Goal: Information Seeking & Learning: Compare options

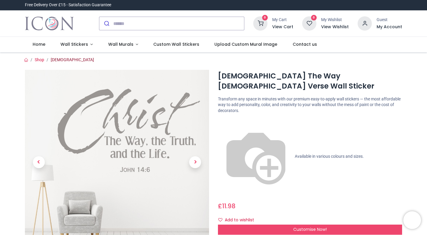
click at [62, 62] on link "[DEMOGRAPHIC_DATA]" at bounding box center [72, 59] width 43 height 5
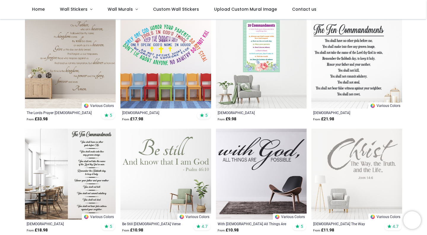
scroll to position [115, 0]
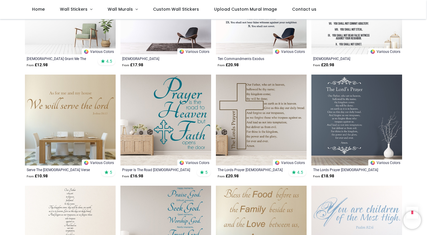
scroll to position [391, 0]
click at [236, 95] on img at bounding box center [261, 119] width 91 height 91
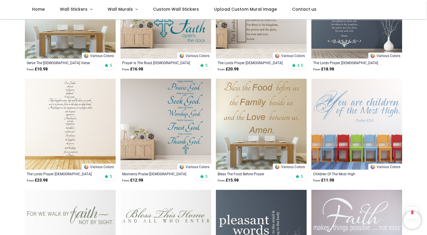
scroll to position [498, 0]
click at [149, 124] on img at bounding box center [165, 123] width 91 height 91
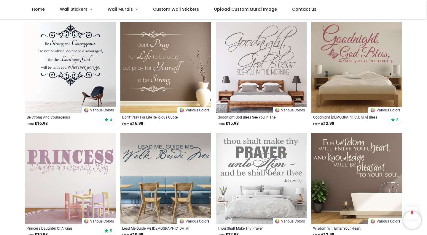
scroll to position [1442, 0]
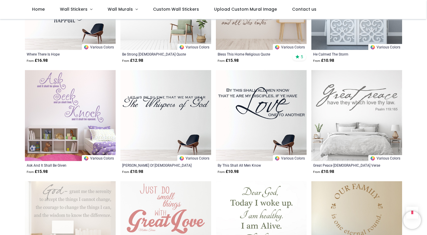
scroll to position [1969, 0]
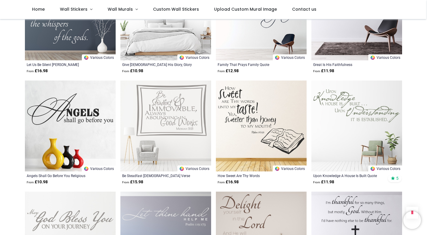
scroll to position [2402, 0]
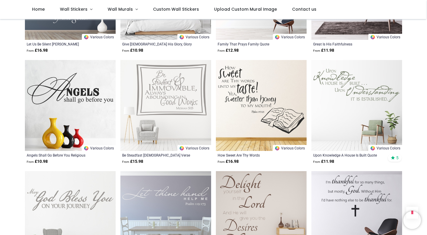
click at [176, 97] on img at bounding box center [165, 105] width 91 height 91
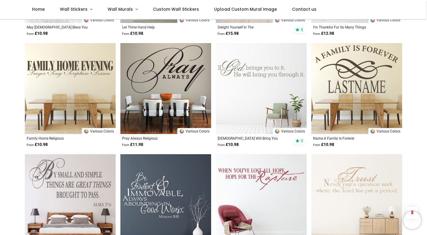
scroll to position [2641, 0]
click at [350, 104] on img at bounding box center [357, 88] width 91 height 91
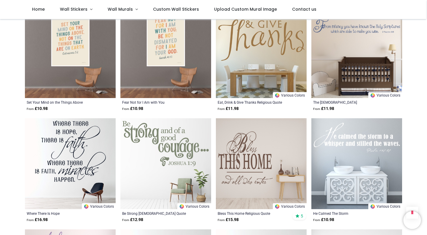
scroll to position [1785, 0]
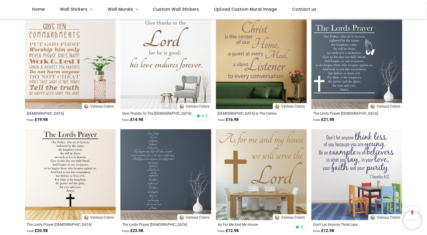
scroll to position [1001, 0]
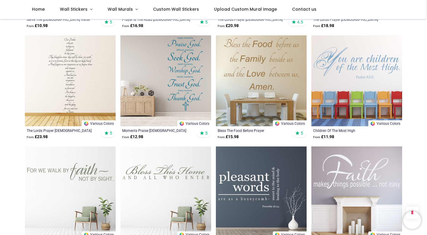
scroll to position [539, 0]
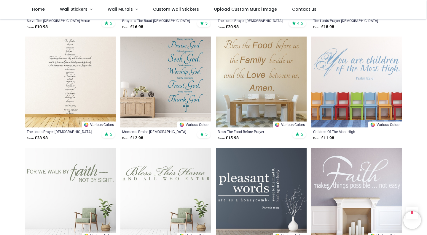
click at [269, 158] on img at bounding box center [261, 192] width 91 height 91
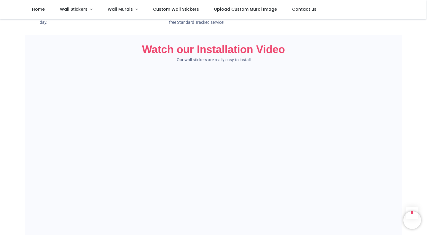
scroll to position [389, 0]
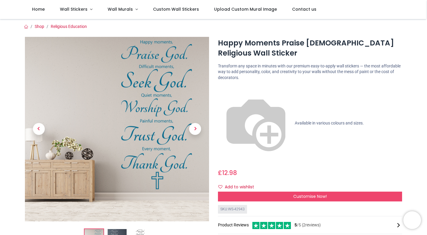
scroll to position [82, 0]
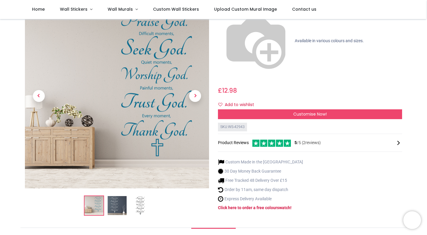
click at [122, 196] on img at bounding box center [117, 205] width 19 height 19
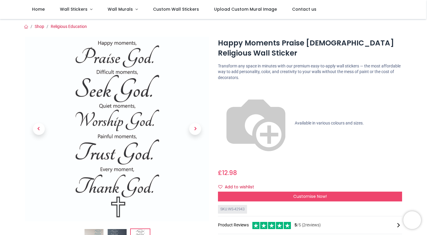
scroll to position [44, 0]
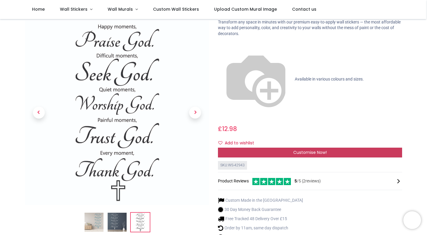
click at [294, 149] on span "Customise Now!" at bounding box center [310, 152] width 34 height 6
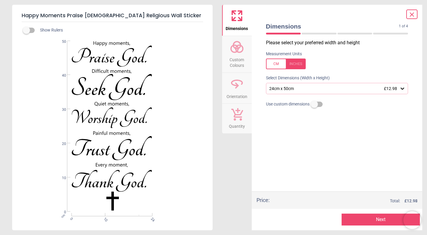
drag, startPoint x: 298, startPoint y: 82, endPoint x: 296, endPoint y: 91, distance: 9.7
click at [296, 91] on div "Please select your preferred width and height Measurement Units Select Dimensio…" at bounding box center [337, 115] width 152 height 152
click at [296, 91] on div "24cm x 50cm £12.98" at bounding box center [337, 88] width 142 height 11
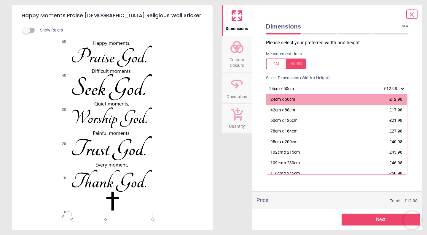
click at [296, 91] on div "24cm x 50cm £12.98" at bounding box center [337, 88] width 142 height 11
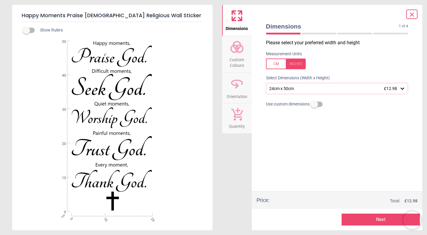
click at [226, 46] on button "Custom Colours" at bounding box center [237, 54] width 30 height 36
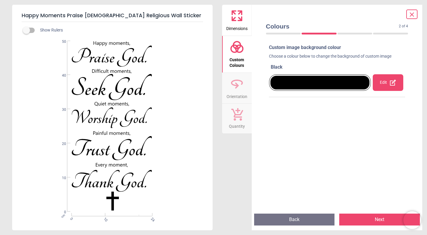
click at [239, 96] on span "Orientation" at bounding box center [237, 95] width 21 height 9
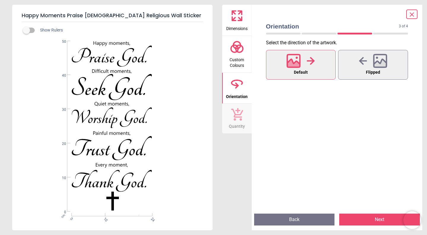
click at [239, 105] on button "Quantity" at bounding box center [237, 119] width 30 height 30
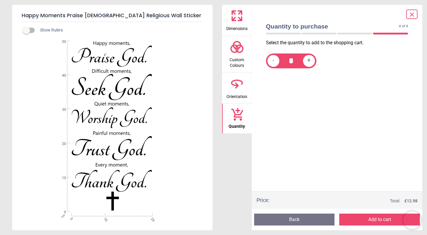
click at [231, 20] on icon at bounding box center [237, 16] width 14 height 14
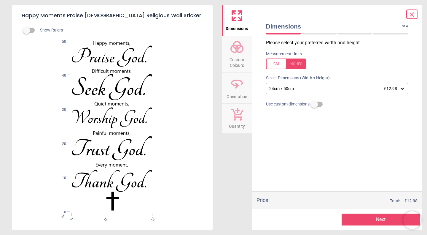
click at [299, 87] on div "24cm x 50cm £12.98" at bounding box center [334, 88] width 131 height 5
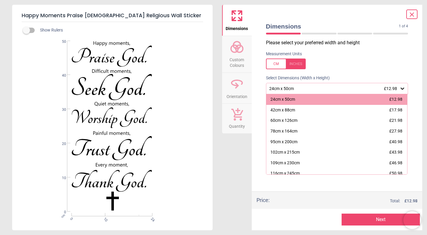
click at [299, 87] on div "24cm x 50cm £12.98" at bounding box center [334, 88] width 131 height 5
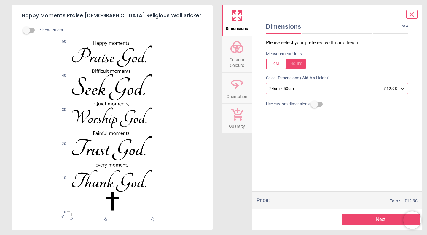
click at [409, 15] on icon at bounding box center [412, 14] width 7 height 7
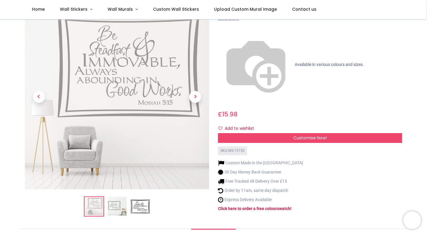
scroll to position [58, 0]
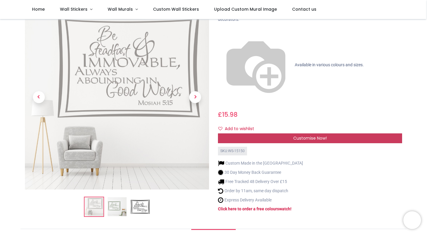
click at [291, 133] on div "Customise Now!" at bounding box center [310, 138] width 184 height 10
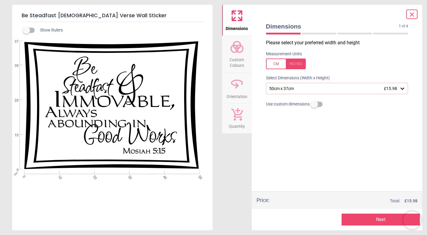
click at [287, 91] on div "50cm x 37cm £15.98" at bounding box center [337, 88] width 142 height 11
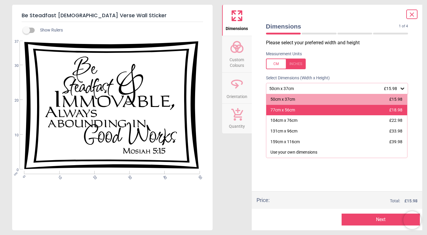
click at [290, 113] on div "77cm x 56cm" at bounding box center [283, 110] width 25 height 6
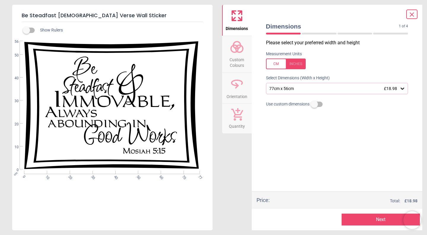
click at [295, 93] on div "77cm x 56cm £18.98" at bounding box center [337, 88] width 142 height 11
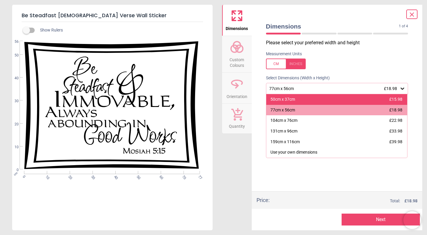
click at [290, 104] on div "50cm x 37cm £15.98" at bounding box center [336, 99] width 141 height 11
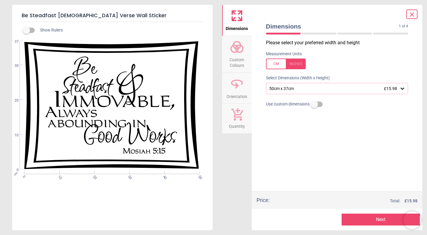
click at [411, 12] on icon at bounding box center [412, 14] width 7 height 7
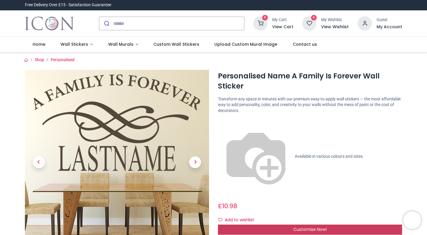
click at [276, 224] on div "Customise Now!" at bounding box center [310, 229] width 184 height 10
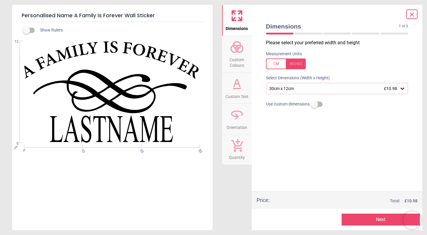
click at [244, 89] on button "Custom Text" at bounding box center [237, 88] width 30 height 31
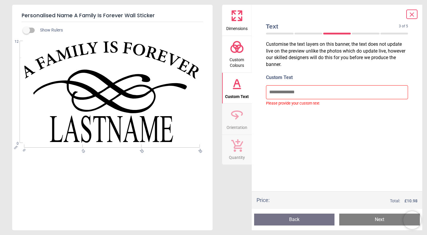
drag, startPoint x: 299, startPoint y: 85, endPoint x: 298, endPoint y: 93, distance: 8.0
click at [298, 93] on div "Custom Text Please provide your custom text" at bounding box center [337, 89] width 152 height 38
click at [298, 93] on input "text" at bounding box center [337, 92] width 142 height 14
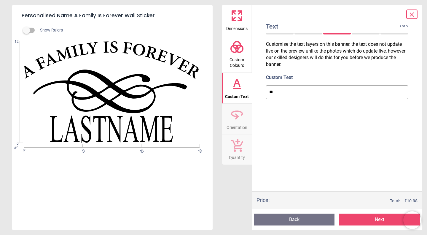
type input "*"
type input "****"
click at [299, 143] on div "Customise the text layers on this banner, the text does not update live on the …" at bounding box center [337, 115] width 152 height 152
click at [239, 125] on span "Orientation" at bounding box center [237, 126] width 21 height 9
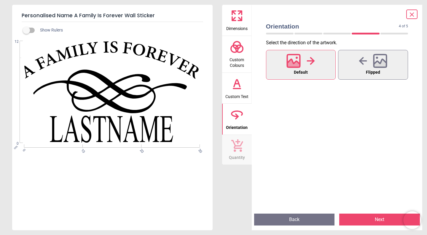
click at [236, 78] on icon at bounding box center [237, 84] width 14 height 14
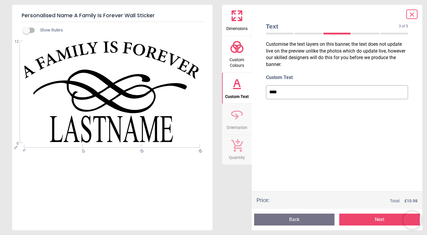
click at [237, 42] on circle at bounding box center [236, 45] width 7 height 7
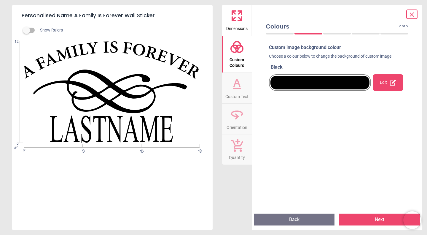
click at [236, 19] on icon at bounding box center [237, 16] width 14 height 14
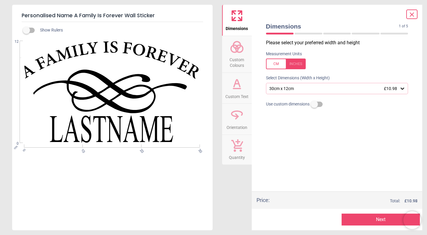
click at [236, 77] on icon at bounding box center [237, 84] width 14 height 14
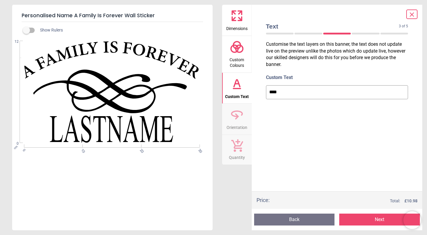
click at [295, 98] on input "****" at bounding box center [337, 92] width 142 height 14
click at [411, 14] on icon at bounding box center [412, 15] width 4 height 4
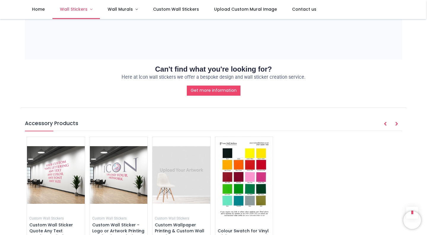
scroll to position [619, 0]
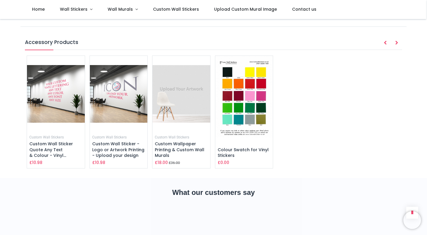
scroll to position [863, 0]
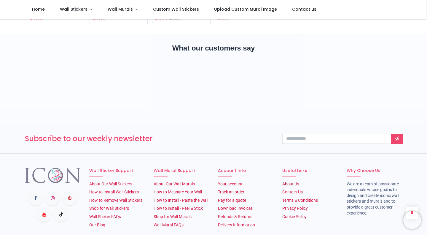
click at [287, 181] on link "About Us​" at bounding box center [290, 183] width 17 height 5
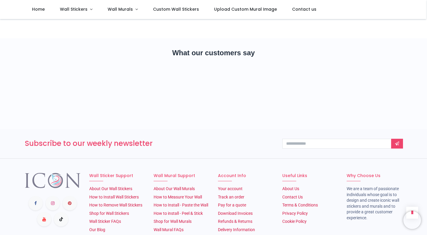
scroll to position [316, 0]
click at [120, 12] on span "Wall Murals" at bounding box center [120, 9] width 25 height 6
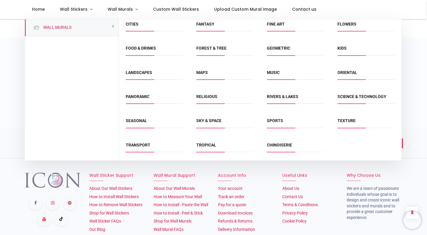
scroll to position [0, 0]
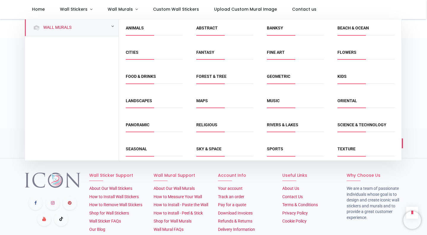
click at [71, 21] on div "Wall Murals" at bounding box center [72, 27] width 94 height 17
click at [53, 29] on link "Wall Murals" at bounding box center [56, 28] width 31 height 6
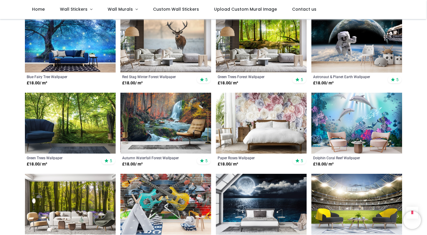
scroll to position [374, 0]
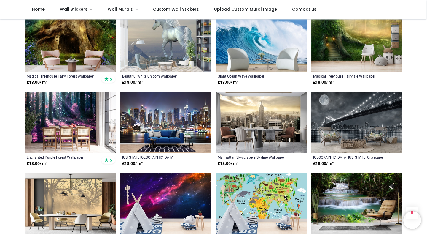
scroll to position [951, 0]
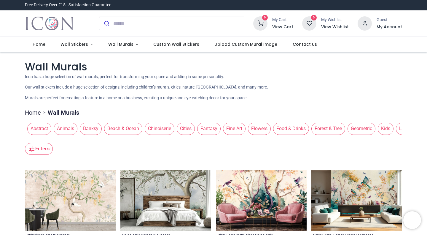
click at [117, 132] on span "Beach & Ocean" at bounding box center [123, 129] width 38 height 12
click at [204, 130] on span "Religious" at bounding box center [214, 129] width 26 height 12
click at [206, 130] on span "Religious" at bounding box center [214, 129] width 26 height 12
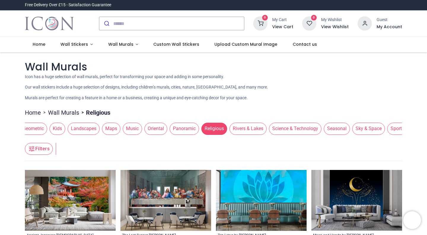
click at [176, 128] on span "Panoramic" at bounding box center [184, 129] width 29 height 12
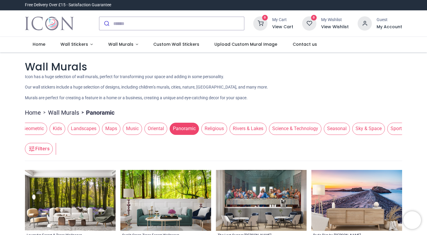
click at [130, 129] on span "Music" at bounding box center [132, 129] width 19 height 12
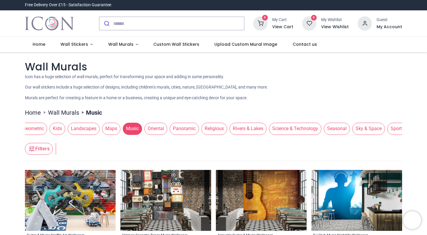
click at [107, 132] on span "Maps" at bounding box center [111, 129] width 18 height 12
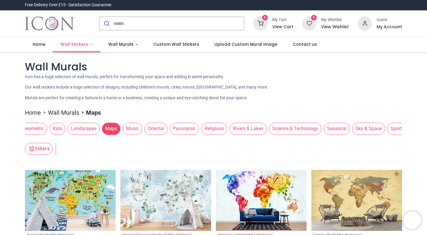
click at [72, 38] on link "Wall Stickers" at bounding box center [77, 44] width 48 height 15
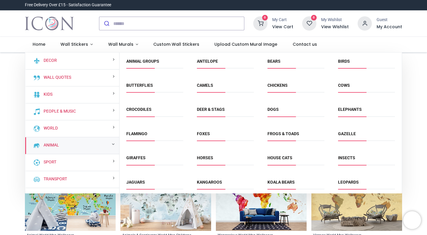
click at [61, 148] on div "Animal" at bounding box center [72, 145] width 94 height 17
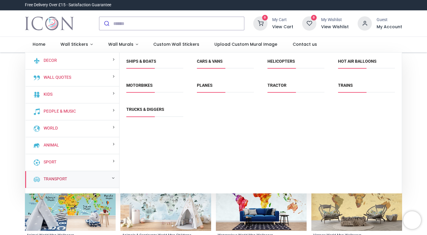
click at [61, 178] on link "Transport" at bounding box center [54, 179] width 26 height 6
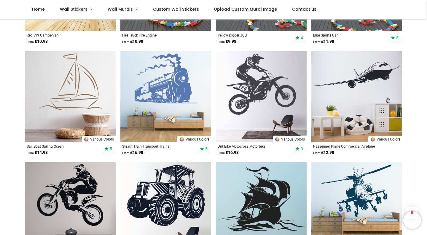
scroll to position [530, 0]
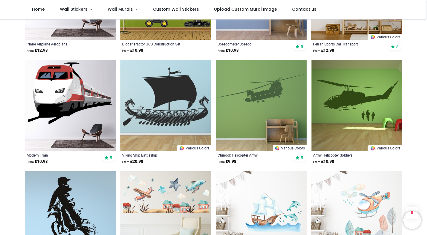
scroll to position [1298, 0]
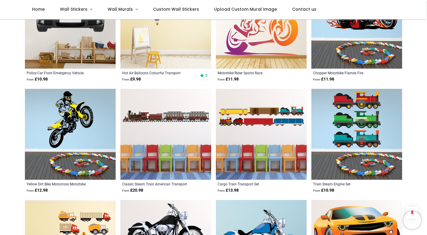
scroll to position [2194, 0]
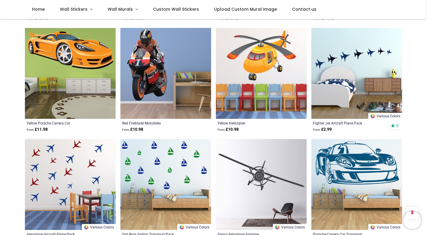
scroll to position [2772, 0]
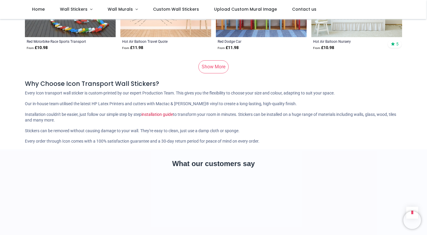
scroll to position [3965, 0]
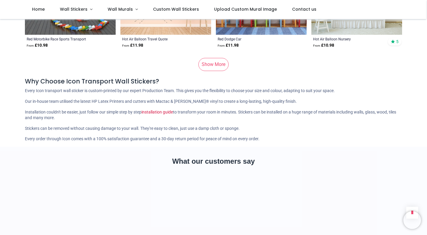
click at [214, 58] on link "Show More" at bounding box center [213, 64] width 30 height 13
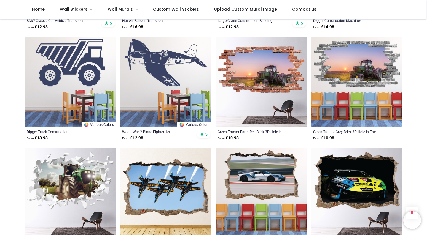
scroll to position [4983, 0]
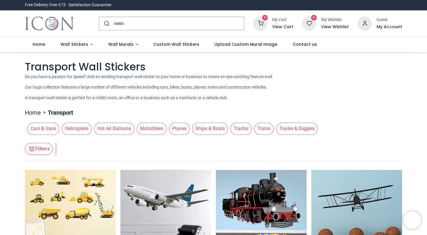
click at [173, 130] on span "Planes" at bounding box center [179, 129] width 21 height 12
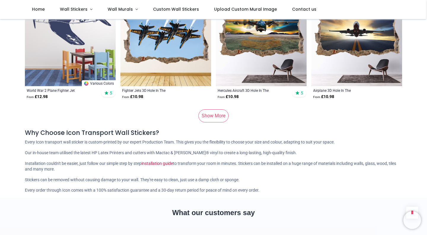
scroll to position [808, 0]
click at [209, 113] on link "Show More" at bounding box center [213, 115] width 30 height 13
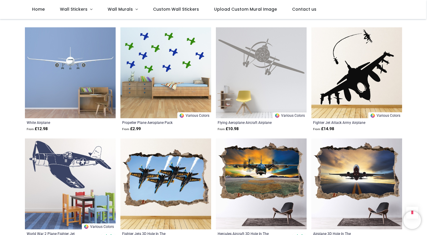
scroll to position [664, 0]
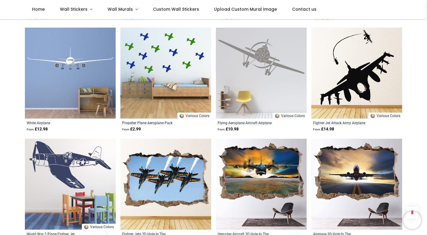
click at [371, 163] on img at bounding box center [357, 184] width 91 height 91
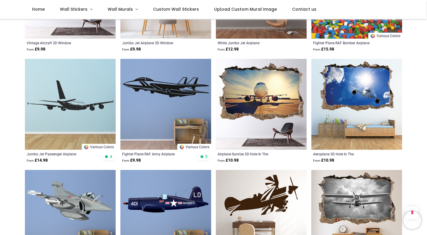
scroll to position [965, 0]
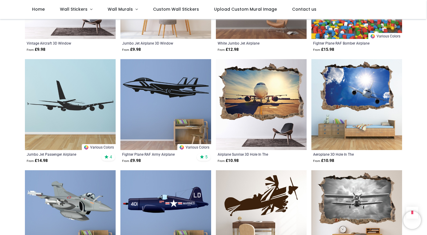
click at [281, 101] on img at bounding box center [261, 104] width 91 height 91
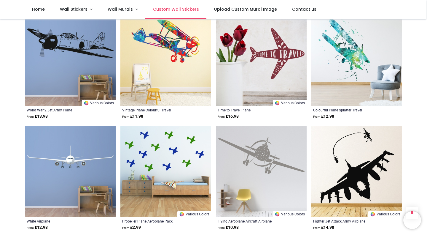
scroll to position [565, 0]
click at [176, 11] on span "Custom Wall Stickers" at bounding box center [176, 9] width 46 height 6
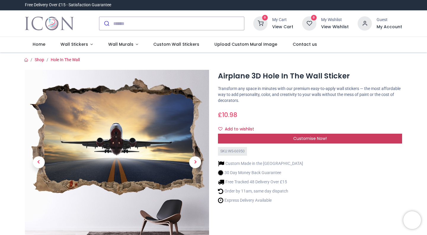
click at [257, 137] on div "Customise Now!" at bounding box center [310, 139] width 184 height 10
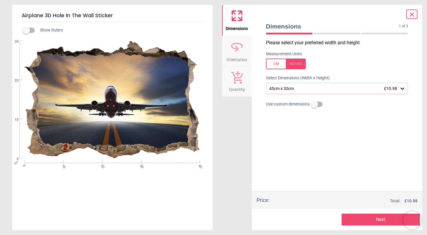
click at [238, 48] on icon at bounding box center [237, 49] width 4 height 6
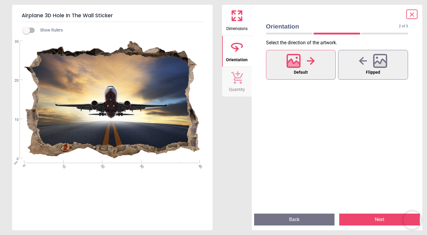
click at [239, 77] on icon at bounding box center [237, 77] width 12 height 13
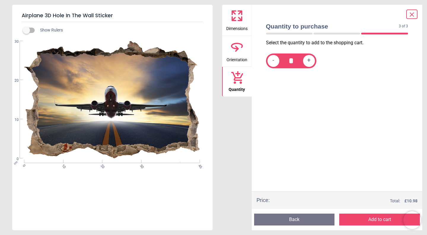
click at [239, 20] on icon at bounding box center [240, 19] width 4 height 4
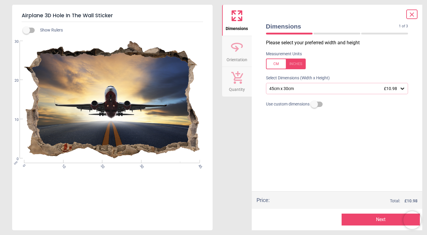
click at [412, 12] on icon at bounding box center [412, 14] width 7 height 7
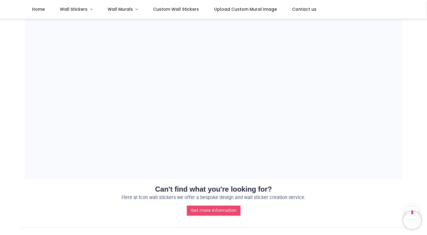
scroll to position [494, 0]
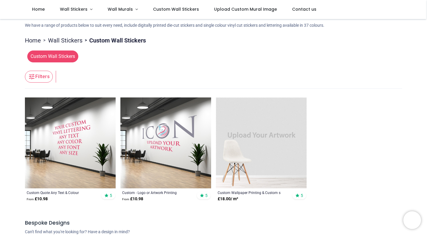
scroll to position [63, 0]
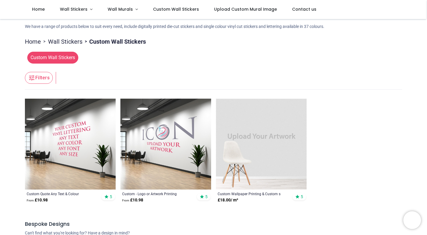
click at [269, 126] on img at bounding box center [261, 143] width 91 height 91
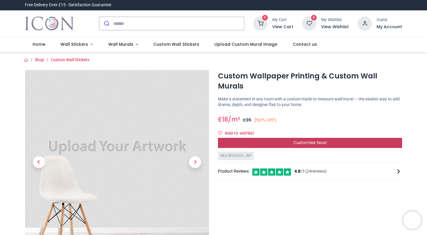
click at [267, 138] on div "Customise Now!" at bounding box center [310, 143] width 184 height 10
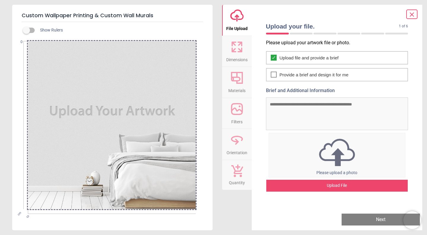
click at [233, 52] on icon at bounding box center [234, 50] width 4 height 4
click at [236, 46] on icon at bounding box center [237, 47] width 14 height 14
click at [236, 48] on icon at bounding box center [237, 47] width 14 height 14
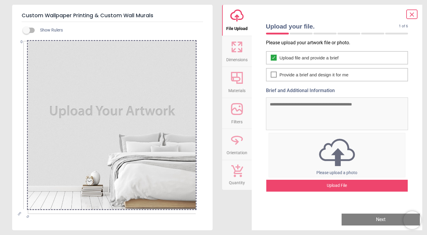
click at [236, 94] on button "Materials" at bounding box center [237, 82] width 30 height 31
click at [236, 114] on icon at bounding box center [237, 109] width 11 height 11
click at [413, 14] on icon at bounding box center [412, 15] width 4 height 4
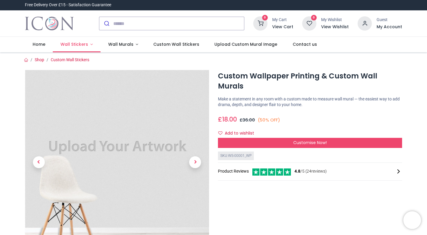
click at [77, 48] on link "Wall Stickers" at bounding box center [77, 44] width 48 height 15
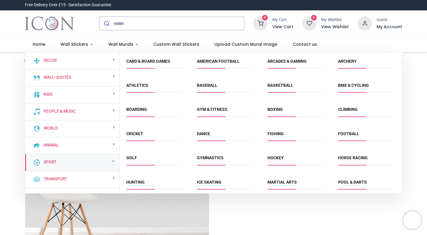
click at [53, 168] on div "Sport" at bounding box center [72, 162] width 94 height 17
click at [139, 132] on link "Cricket" at bounding box center [134, 133] width 17 height 5
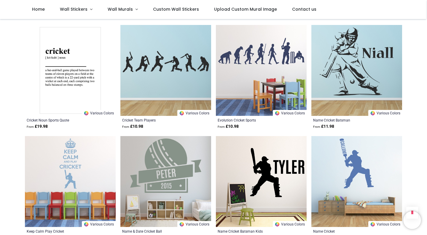
scroll to position [459, 0]
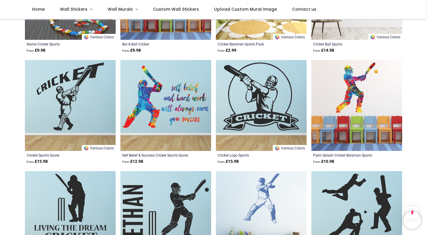
scroll to position [743, 0]
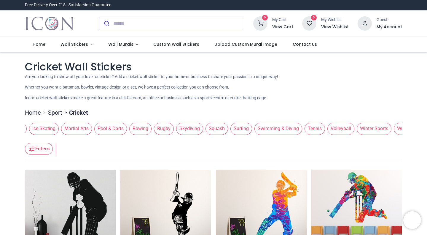
scroll to position [0, 704]
click at [72, 46] on span "Wall Stickers" at bounding box center [75, 44] width 28 height 6
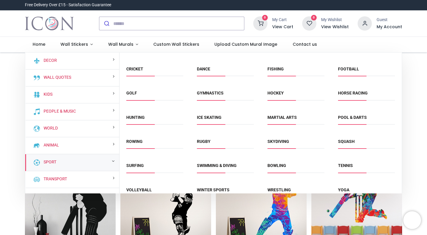
scroll to position [65, 0]
drag, startPoint x: 131, startPoint y: 97, endPoint x: 130, endPoint y: 92, distance: 4.5
click at [130, 92] on span "Golf" at bounding box center [154, 95] width 57 height 10
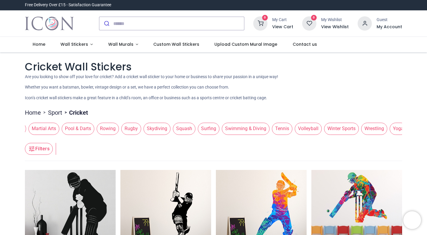
click at [130, 92] on div "Cricket Wall Stickers Are you looking to show off your love for cricket? Add a …" at bounding box center [213, 80] width 377 height 42
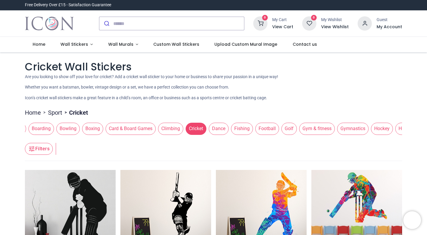
scroll to position [0, 243]
click at [290, 128] on span "Golf" at bounding box center [288, 129] width 15 height 12
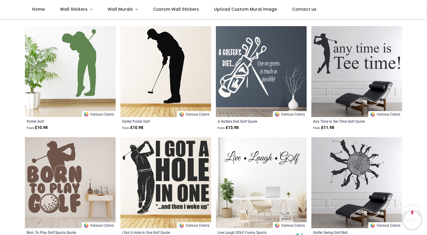
scroll to position [665, 0]
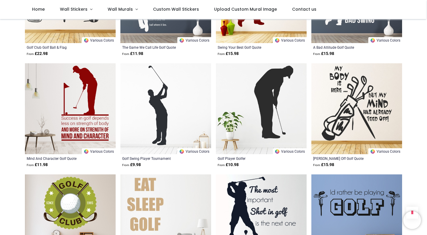
scroll to position [852, 0]
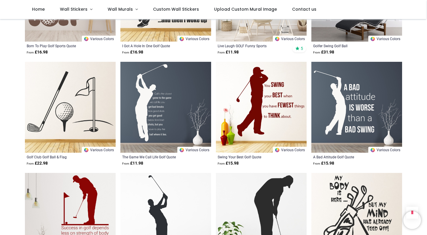
click at [182, 81] on img at bounding box center [165, 107] width 91 height 91
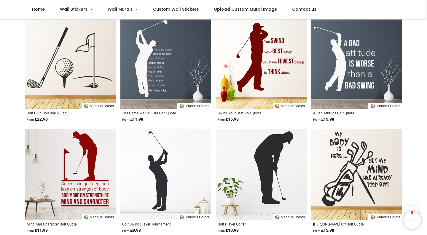
scroll to position [896, 0]
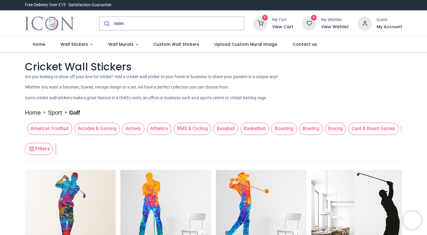
click at [94, 129] on span "Arcades & Gaming" at bounding box center [96, 129] width 45 height 12
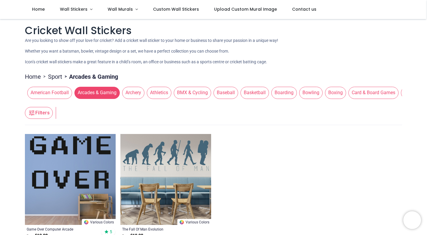
scroll to position [2, 0]
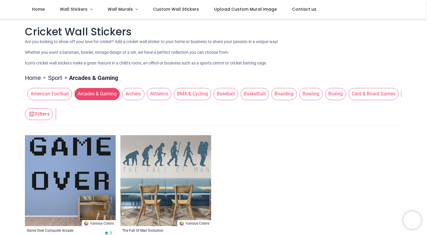
click at [135, 94] on span "Archery" at bounding box center [133, 94] width 22 height 12
click at [131, 92] on span "Archery" at bounding box center [133, 94] width 22 height 12
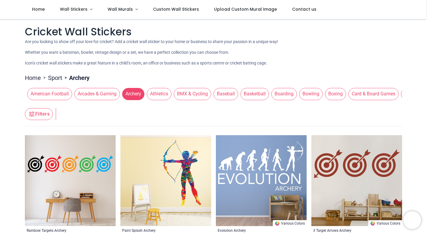
click at [162, 92] on span "Athletics" at bounding box center [159, 94] width 25 height 12
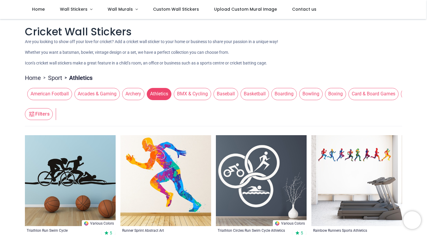
click at [202, 90] on span "BMX & Cycling" at bounding box center [192, 94] width 37 height 12
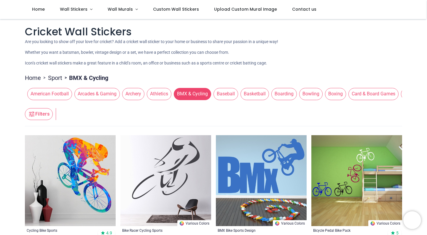
click at [222, 100] on div "American Football Arcades & Gaming Archery Athletics BMX & Cycling Baseball Bas…" at bounding box center [213, 93] width 377 height 17
click at [223, 95] on span "Baseball" at bounding box center [226, 94] width 25 height 12
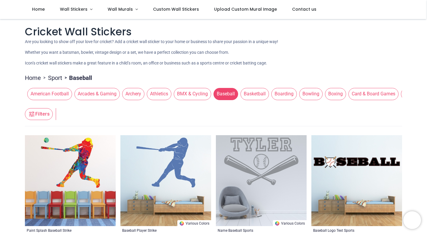
scroll to position [28, 0]
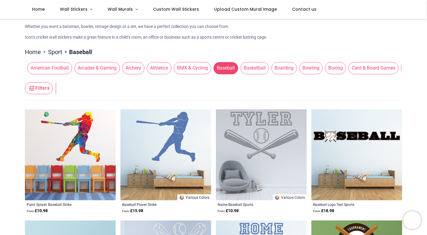
click at [254, 72] on span "Basketball" at bounding box center [255, 68] width 28 height 12
click at [254, 69] on span "Basketball" at bounding box center [255, 68] width 28 height 12
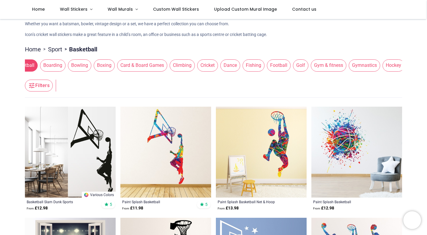
scroll to position [0, 233]
click at [330, 63] on span "Gym & fitness" at bounding box center [327, 65] width 36 height 12
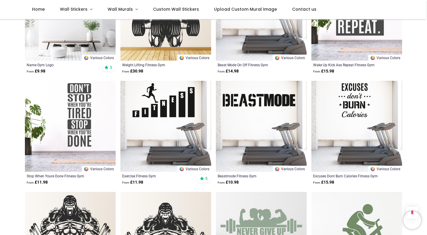
scroll to position [611, 0]
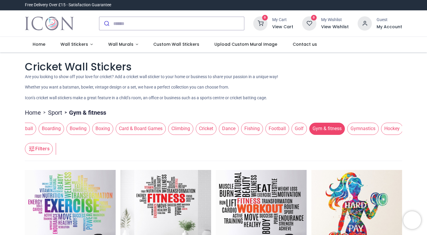
click at [278, 129] on span "Football" at bounding box center [278, 129] width 24 height 12
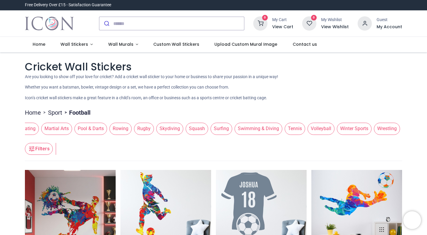
scroll to position [0, 704]
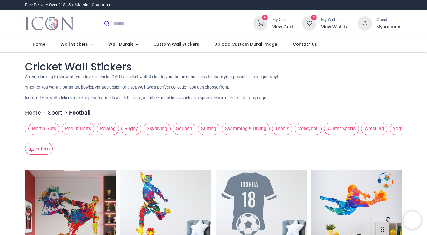
click at [279, 128] on span "Tennis" at bounding box center [282, 129] width 20 height 12
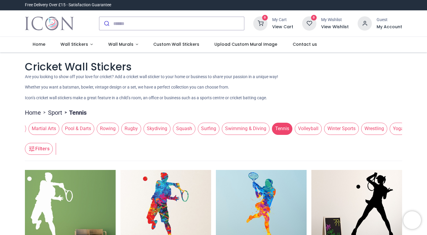
click at [49, 124] on span "Martial Arts" at bounding box center [43, 129] width 31 height 12
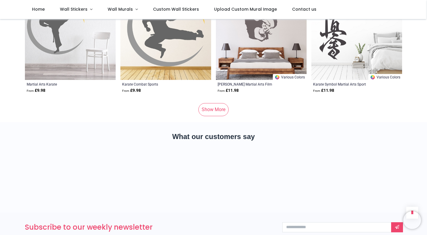
scroll to position [815, 0]
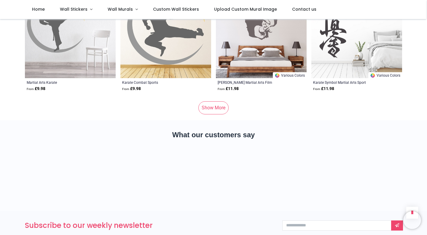
click at [211, 107] on link "Show More" at bounding box center [213, 107] width 30 height 13
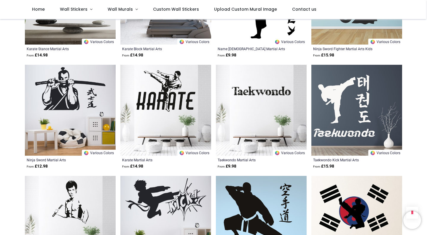
scroll to position [1071, 0]
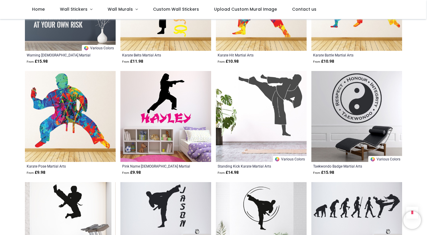
scroll to position [218, 0]
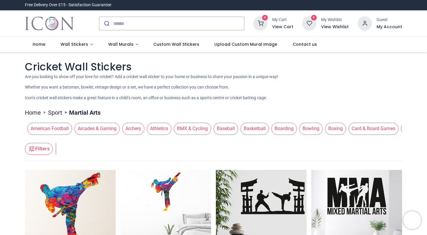
click at [51, 123] on span "American Football" at bounding box center [49, 129] width 45 height 12
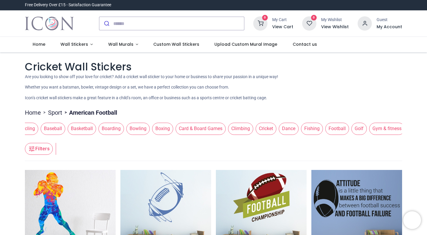
scroll to position [0, 173]
click at [335, 133] on span "Football" at bounding box center [337, 129] width 24 height 12
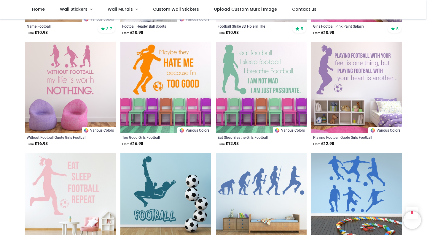
scroll to position [681, 0]
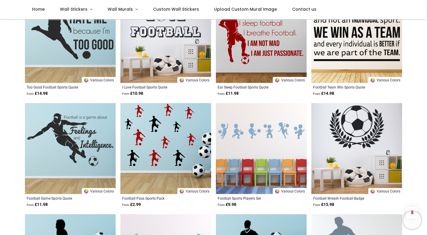
scroll to position [1324, 0]
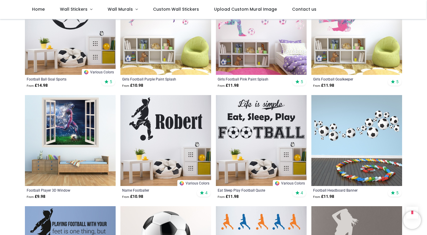
scroll to position [1706, 0]
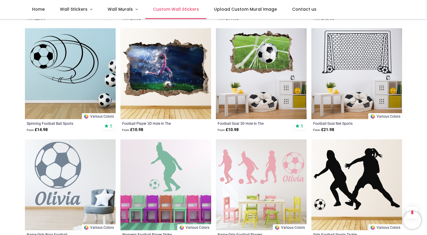
scroll to position [986, 0]
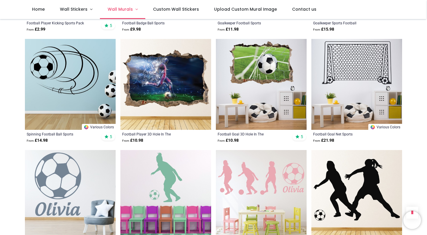
click at [113, 13] on link "Wall Murals" at bounding box center [122, 9] width 45 height 19
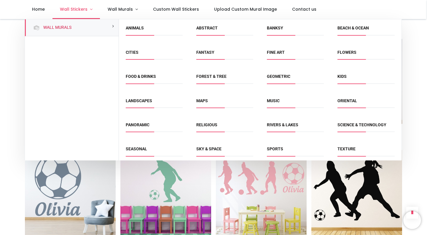
click at [84, 5] on link "Wall Stickers" at bounding box center [77, 9] width 48 height 19
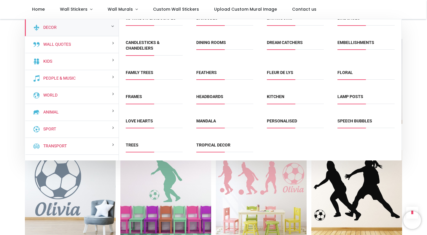
scroll to position [0, 0]
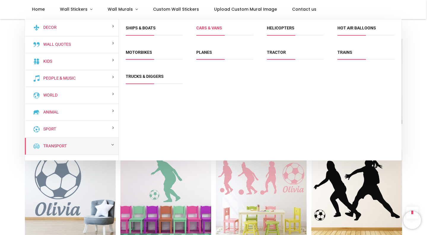
click at [220, 30] on link "Cars & Vans" at bounding box center [209, 28] width 26 height 5
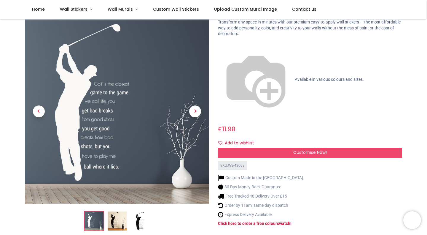
scroll to position [34, 0]
click at [117, 211] on img at bounding box center [117, 220] width 19 height 19
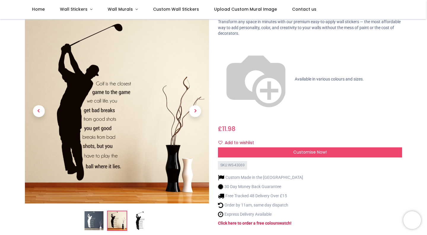
click at [134, 211] on img at bounding box center [140, 220] width 19 height 19
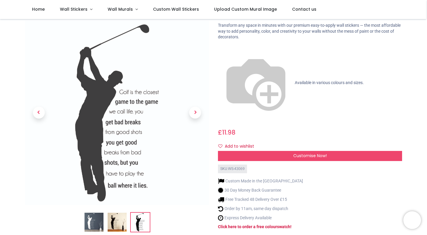
scroll to position [31, 0]
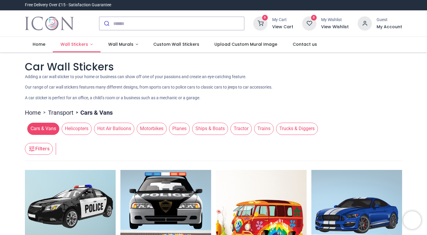
click at [87, 44] on span "Wall Stickers" at bounding box center [75, 44] width 29 height 6
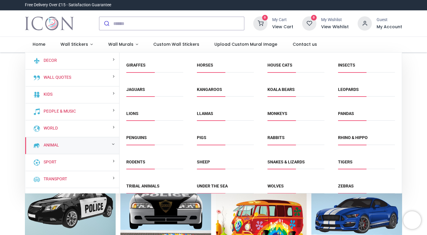
scroll to position [101, 0]
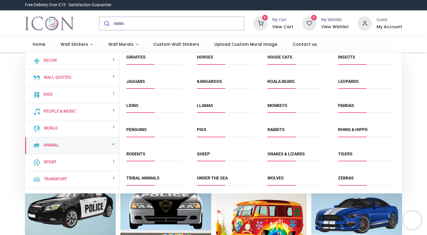
click at [131, 109] on span "Lions" at bounding box center [154, 108] width 57 height 10
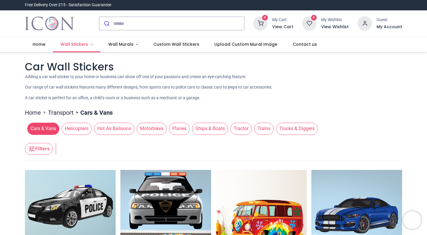
click at [82, 44] on span "Wall Stickers" at bounding box center [75, 44] width 28 height 6
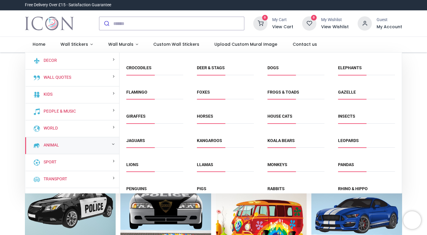
scroll to position [60, 0]
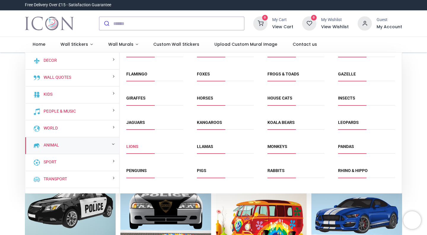
click at [135, 147] on link "Lions" at bounding box center [132, 146] width 12 height 5
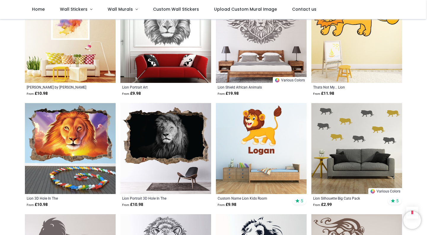
scroll to position [589, 0]
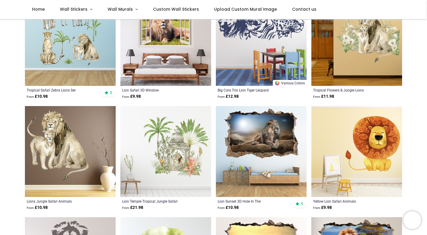
scroll to position [141, 0]
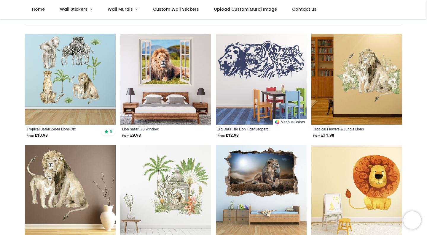
scroll to position [103, 0]
click at [341, 69] on img at bounding box center [357, 79] width 91 height 91
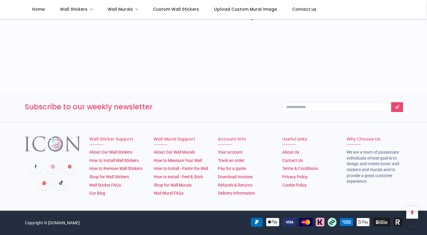
scroll to position [260, 0]
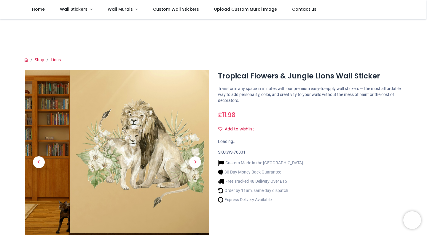
scroll to position [46, 0]
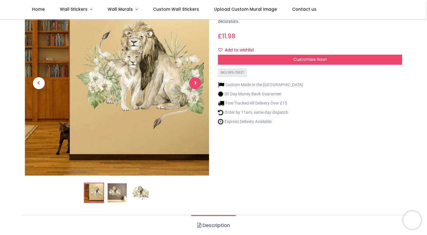
click at [189, 80] on link at bounding box center [196, 83] width 28 height 129
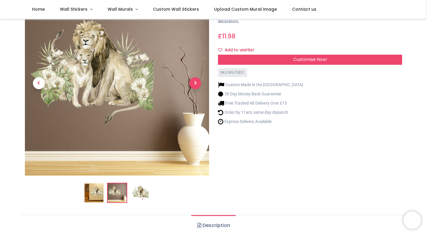
click at [194, 82] on span "Next" at bounding box center [195, 83] width 12 height 12
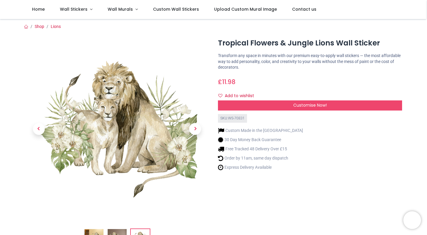
scroll to position [0, 0]
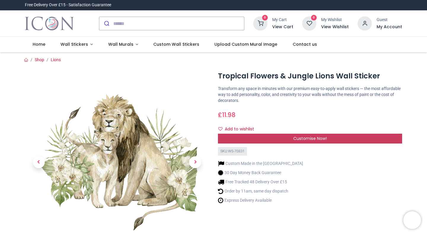
click at [268, 139] on div "Customise Now!" at bounding box center [310, 139] width 184 height 10
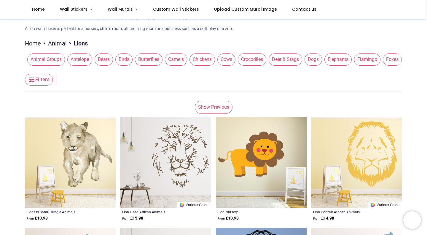
scroll to position [35, 0]
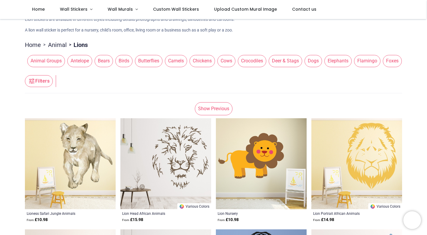
click at [60, 61] on span "Animal Groups" at bounding box center [46, 61] width 38 height 12
click at [53, 58] on span "Animal Groups" at bounding box center [46, 61] width 38 height 12
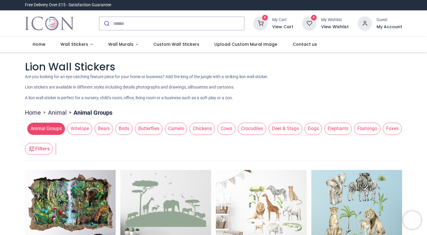
click at [311, 126] on span "Dogs" at bounding box center [314, 129] width 18 height 12
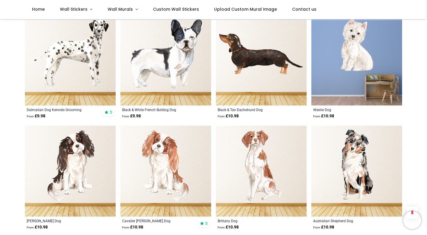
scroll to position [677, 0]
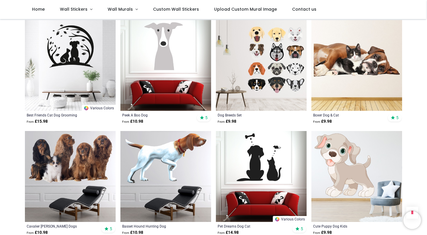
scroll to position [894, 0]
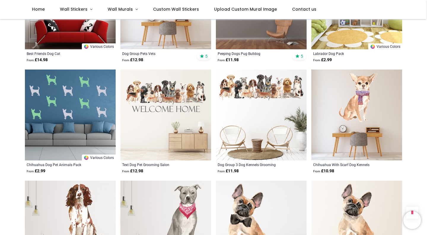
scroll to position [150, 0]
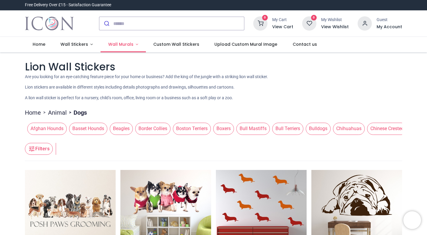
click at [117, 40] on link "Wall Murals" at bounding box center [123, 44] width 45 height 15
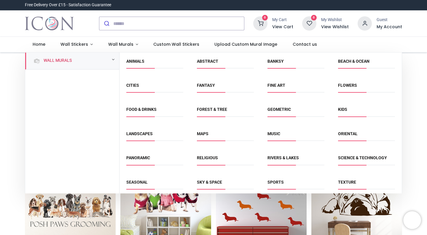
scroll to position [28, 0]
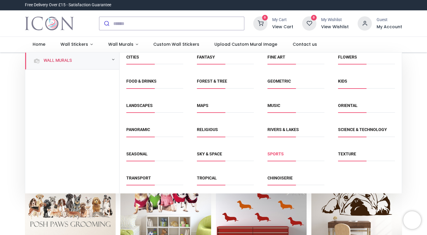
click at [279, 156] on link "Sports" at bounding box center [276, 153] width 16 height 5
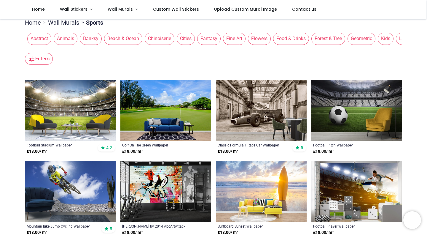
scroll to position [56, 0]
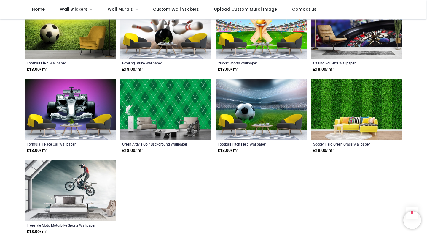
scroll to position [1030, 0]
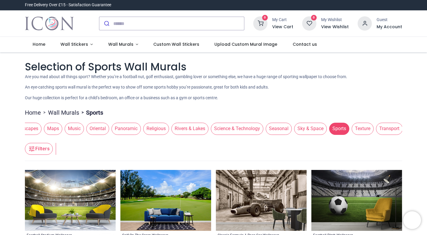
scroll to position [0, 405]
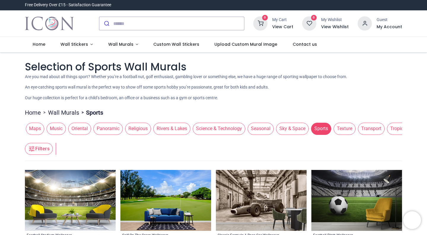
click at [364, 125] on span "Transport" at bounding box center [371, 129] width 27 height 12
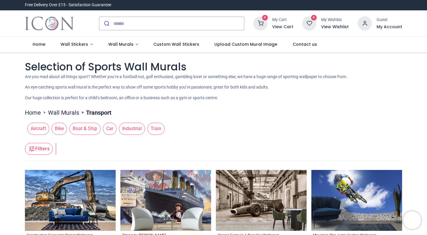
scroll to position [0, 0]
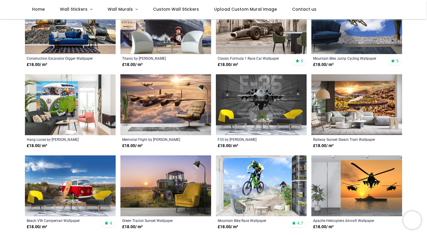
scroll to position [144, 0]
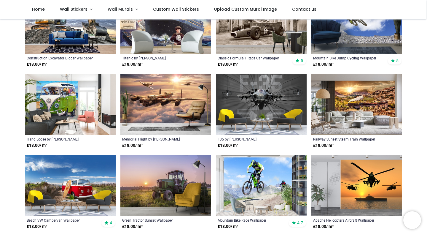
click at [353, 103] on img at bounding box center [357, 104] width 91 height 61
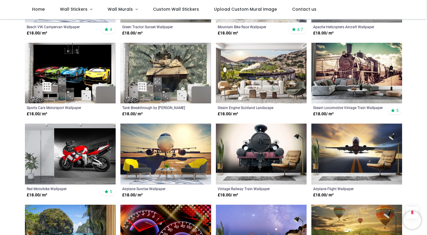
scroll to position [383, 0]
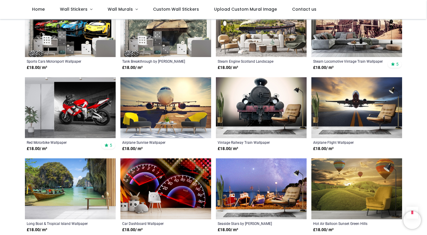
scroll to position [383, 0]
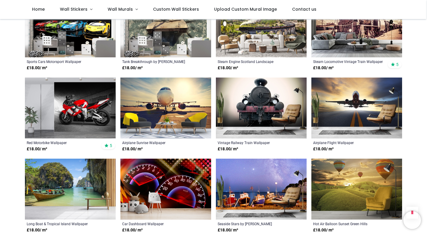
click at [157, 102] on img at bounding box center [165, 107] width 91 height 61
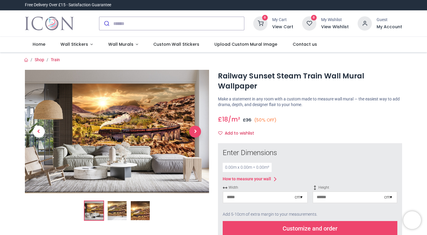
click at [194, 133] on span "Next" at bounding box center [195, 131] width 12 height 12
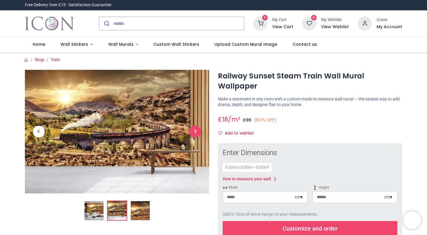
click at [195, 127] on span "Next" at bounding box center [195, 131] width 12 height 12
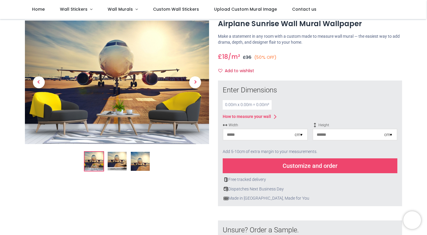
scroll to position [20, 0]
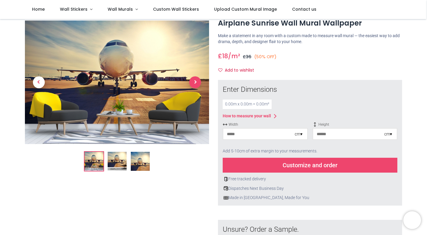
click at [196, 77] on span "Next" at bounding box center [195, 82] width 12 height 12
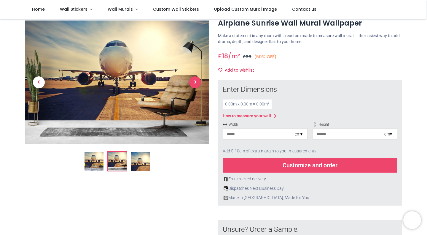
click at [196, 77] on span "Next" at bounding box center [195, 82] width 12 height 12
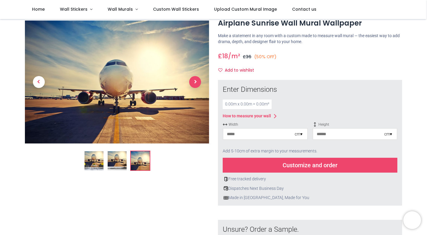
click at [196, 77] on span "Next" at bounding box center [195, 82] width 12 height 12
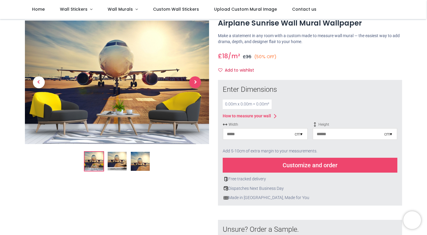
click at [196, 77] on span "Next" at bounding box center [195, 82] width 12 height 12
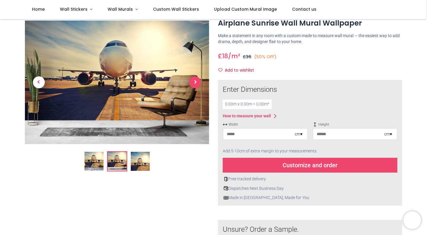
click at [196, 77] on span "Next" at bounding box center [195, 82] width 12 height 12
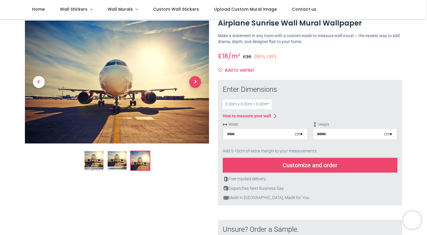
click at [196, 77] on span "Next" at bounding box center [195, 82] width 12 height 12
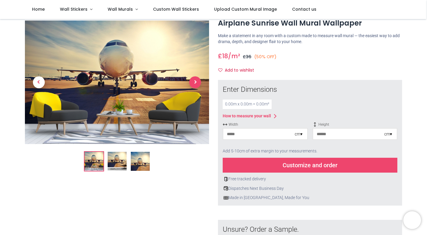
click at [196, 77] on span "Next" at bounding box center [195, 82] width 12 height 12
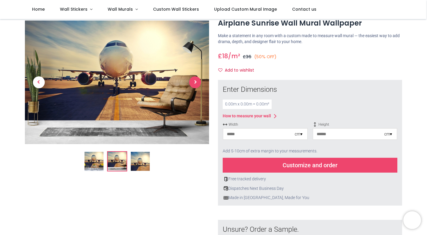
click at [196, 77] on span "Next" at bounding box center [195, 82] width 12 height 12
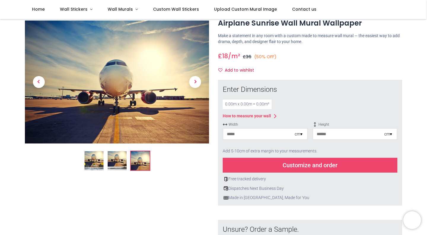
click at [290, 138] on input "number" at bounding box center [258, 133] width 71 height 11
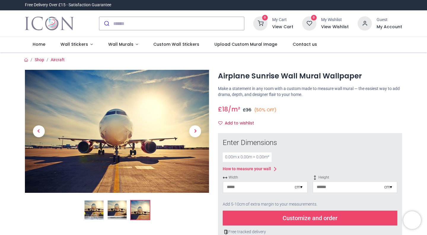
click at [107, 141] on img at bounding box center [117, 131] width 184 height 123
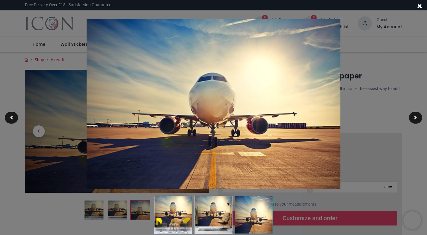
click at [417, 11] on div at bounding box center [420, 6] width 15 height 12
click at [419, 9] on div at bounding box center [420, 6] width 15 height 12
click at [420, 8] on span at bounding box center [419, 6] width 5 height 6
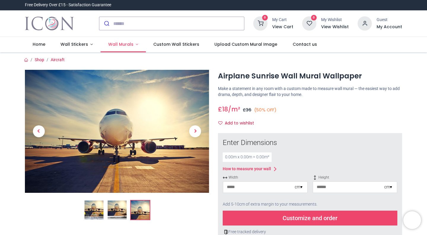
click at [113, 41] on link "Wall Murals" at bounding box center [123, 44] width 45 height 15
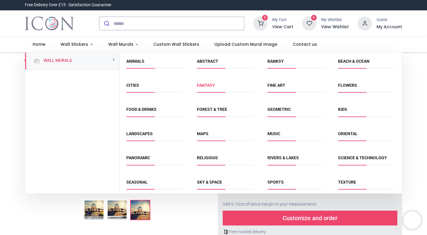
click at [211, 83] on link "Fantasy" at bounding box center [206, 85] width 18 height 5
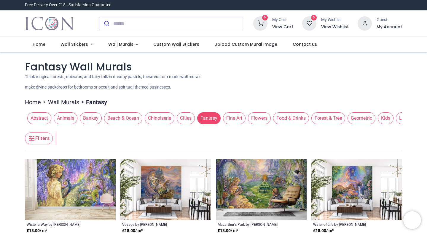
click at [163, 115] on span "Chinoiserie" at bounding box center [160, 118] width 30 height 12
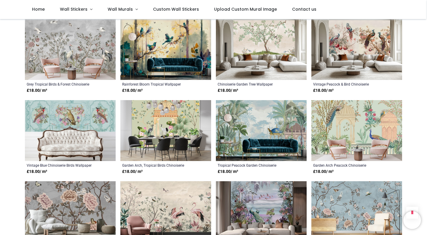
scroll to position [362, 0]
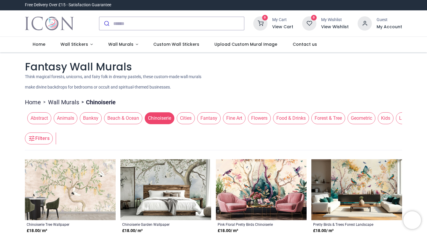
click at [275, 117] on span "Food & Drinks" at bounding box center [291, 118] width 36 height 12
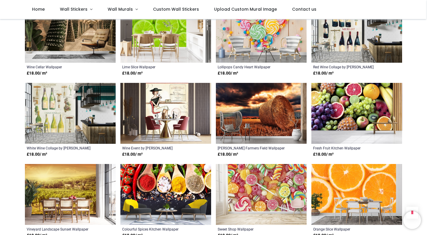
scroll to position [449, 0]
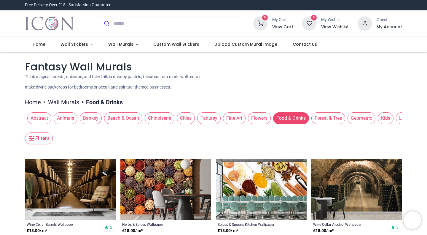
click at [337, 113] on span "Forest & Tree" at bounding box center [329, 118] width 34 height 12
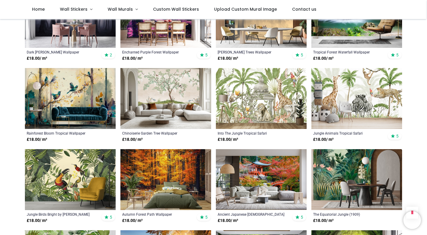
scroll to position [382, 0]
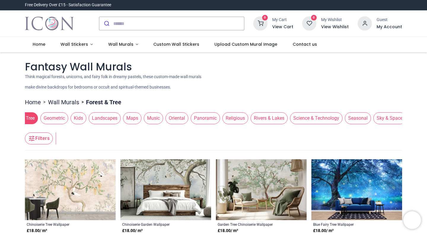
scroll to position [0, 405]
click at [291, 115] on span "Sky & Space" at bounding box center [292, 118] width 33 height 12
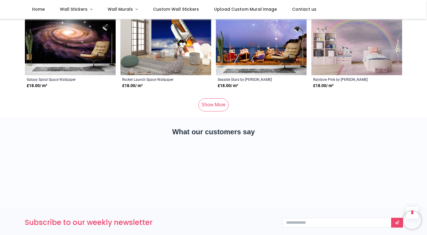
scroll to position [600, 0]
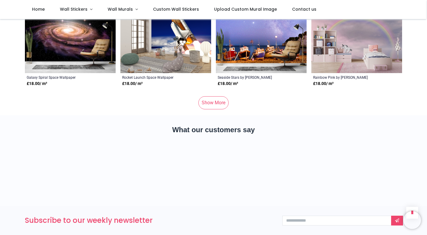
click at [214, 102] on link "Show More" at bounding box center [213, 102] width 30 height 13
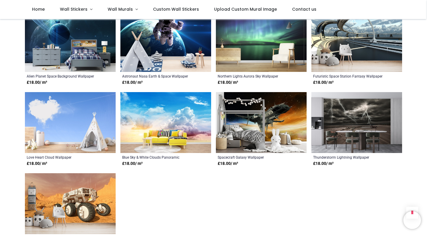
scroll to position [1087, 0]
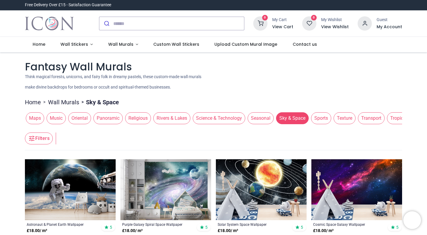
click at [372, 118] on span "Transport" at bounding box center [371, 118] width 27 height 12
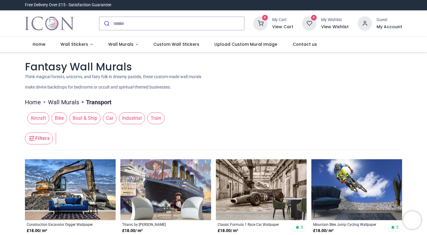
click at [109, 121] on span "Car" at bounding box center [110, 118] width 14 height 12
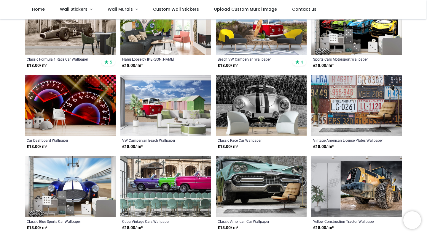
scroll to position [32, 0]
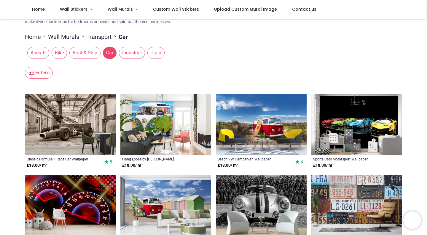
click at [368, 123] on img at bounding box center [357, 124] width 91 height 61
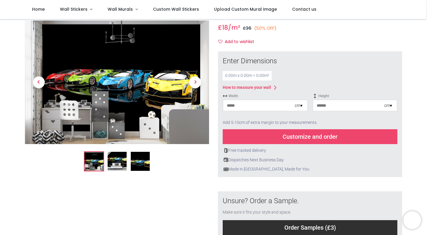
scroll to position [43, 0]
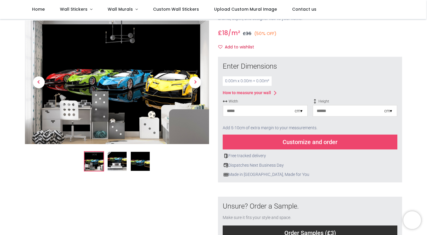
click at [111, 161] on img at bounding box center [117, 161] width 19 height 19
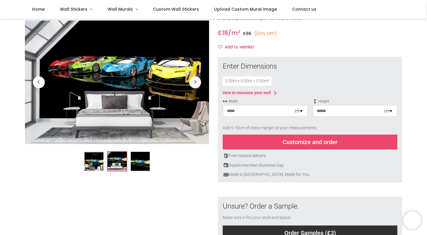
click at [133, 162] on img at bounding box center [140, 161] width 19 height 19
